Goal: Task Accomplishment & Management: Use online tool/utility

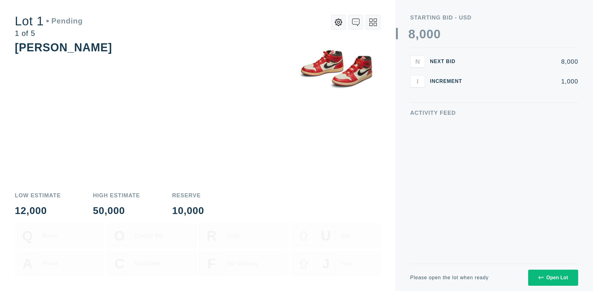
click at [553, 277] on div "Open Lot" at bounding box center [553, 278] width 30 height 6
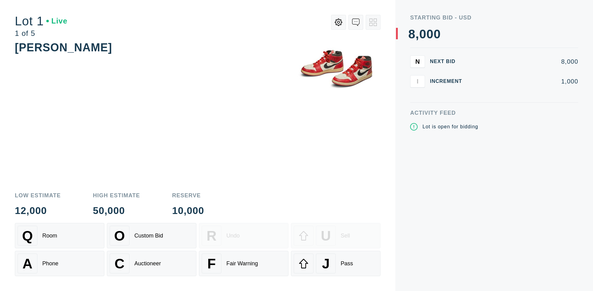
click at [336, 263] on div "J Pass" at bounding box center [336, 263] width 84 height 20
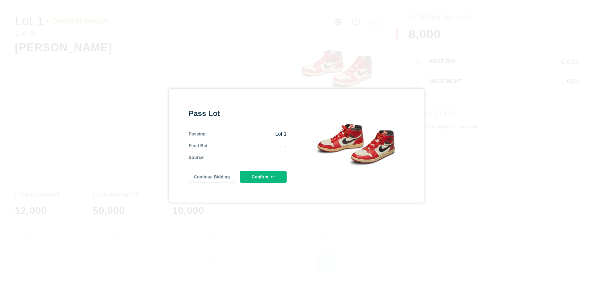
click at [263, 176] on button "Confirm" at bounding box center [263, 177] width 47 height 12
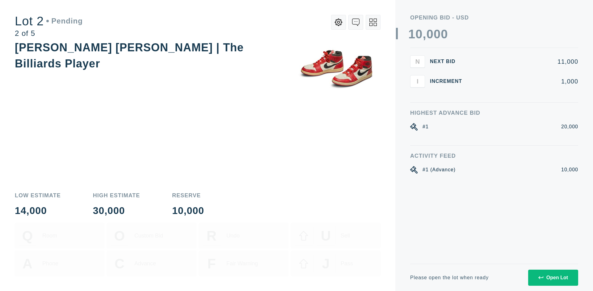
click at [553, 277] on div "Open Lot" at bounding box center [553, 278] width 30 height 6
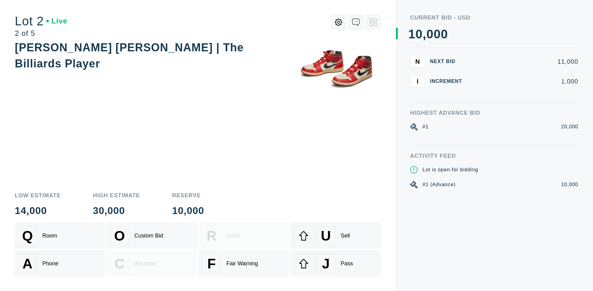
click at [336, 263] on div "J Pass" at bounding box center [336, 263] width 84 height 20
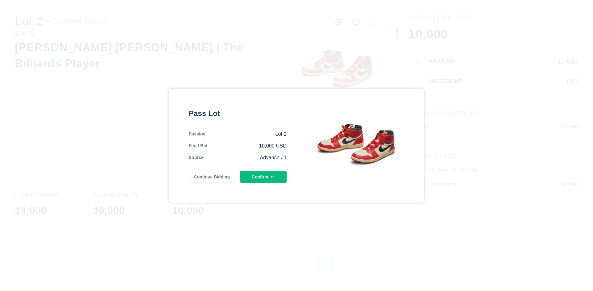
click at [263, 175] on button "Confirm" at bounding box center [263, 177] width 47 height 12
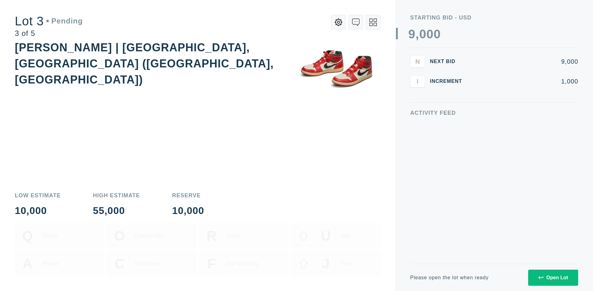
click at [553, 277] on div "Open Lot" at bounding box center [553, 278] width 30 height 6
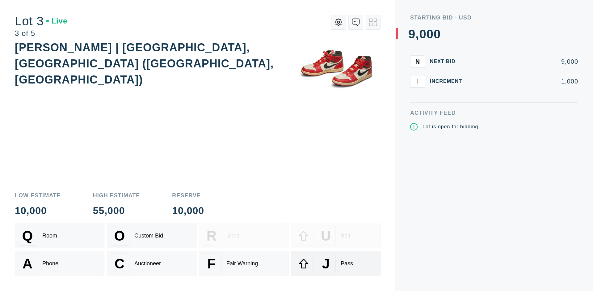
click at [336, 263] on div "J Pass" at bounding box center [336, 263] width 84 height 20
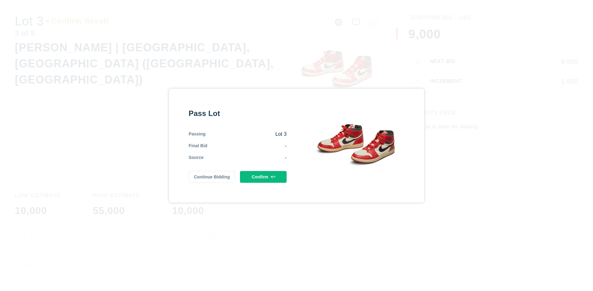
click at [263, 175] on button "Confirm" at bounding box center [263, 177] width 47 height 12
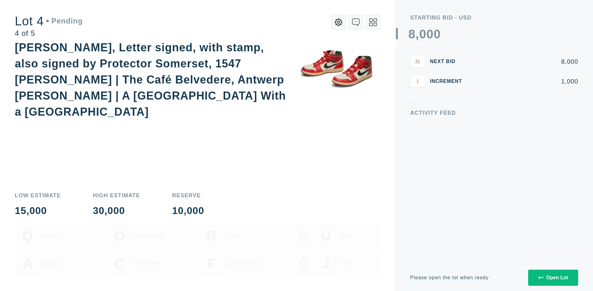
click at [373, 22] on icon at bounding box center [372, 22] width 7 height 7
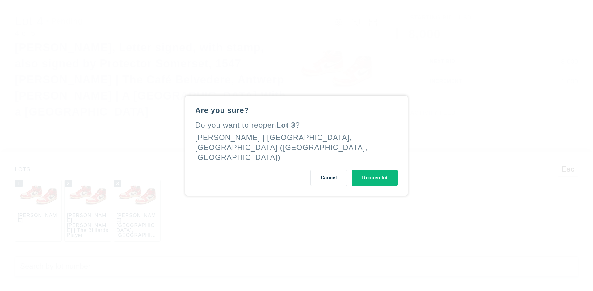
click at [375, 182] on button "Reopen lot" at bounding box center [375, 178] width 46 height 16
